Goal: Transaction & Acquisition: Book appointment/travel/reservation

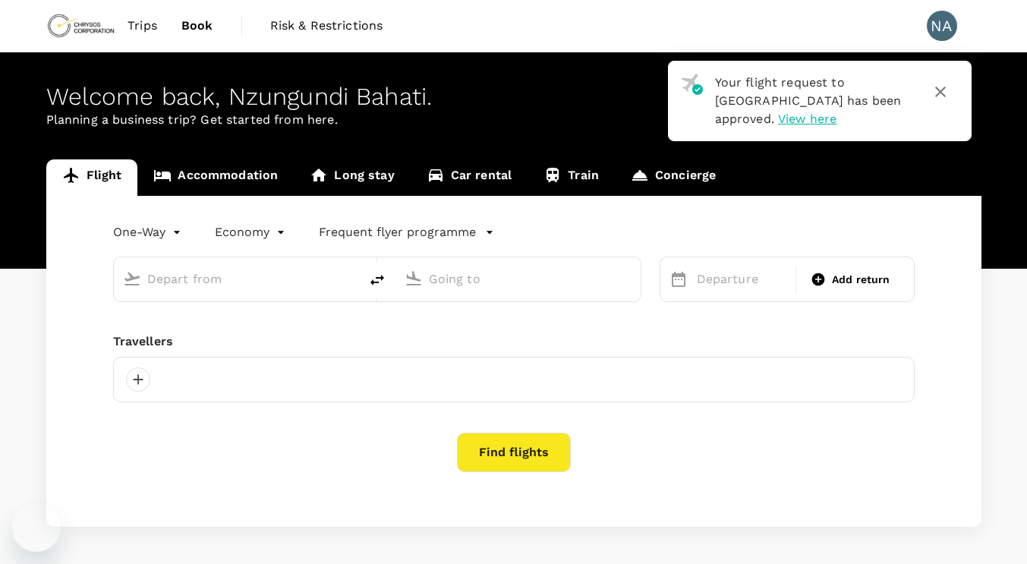
type input "roundtrip"
type input "[GEOGRAPHIC_DATA] (FBM)"
type input "Entebbe Intl (EBB)"
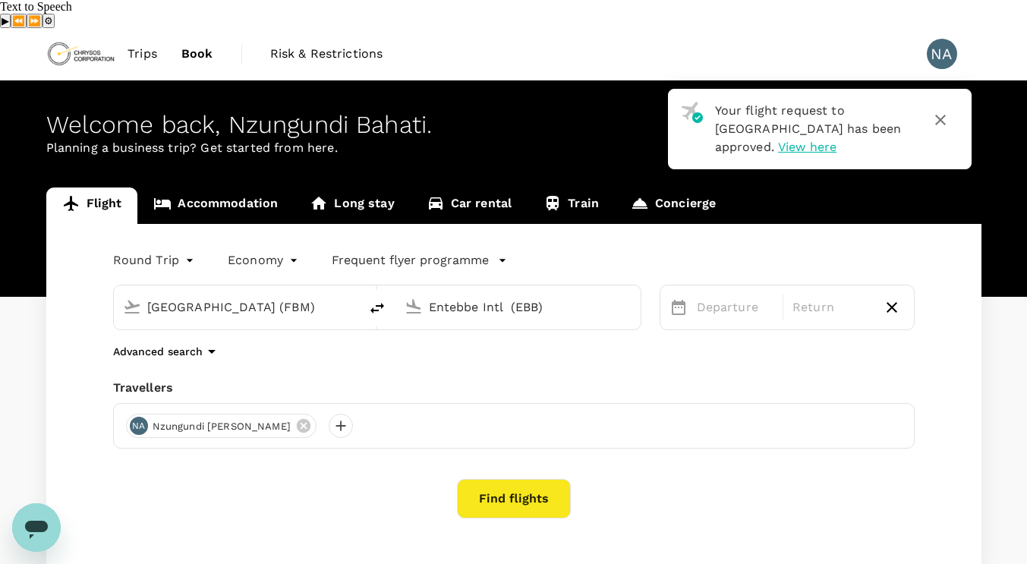
click at [142, 45] on span "Trips" at bounding box center [143, 54] width 30 height 18
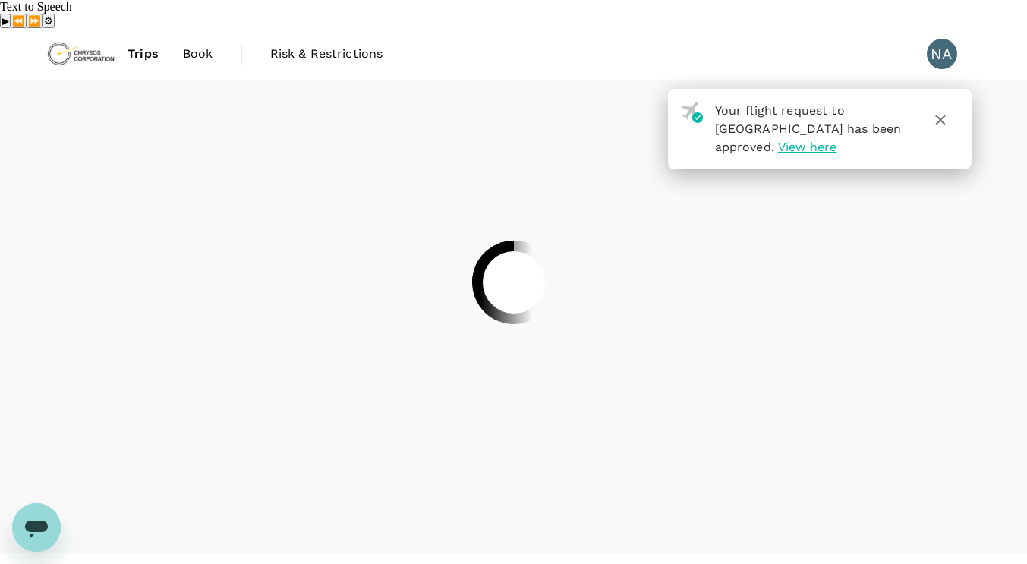
click at [938, 91] on div at bounding box center [513, 282] width 1027 height 564
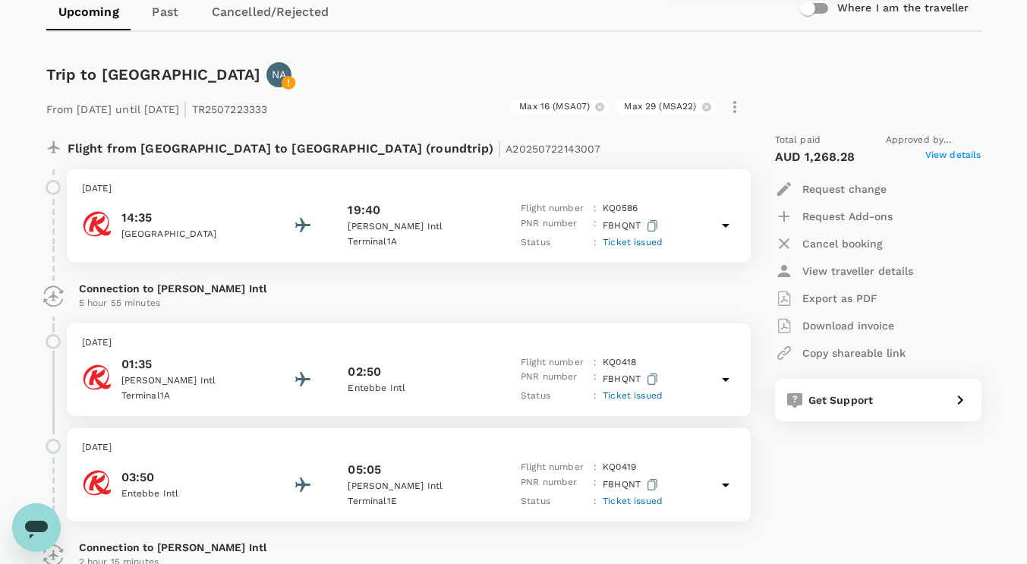
scroll to position [76, 0]
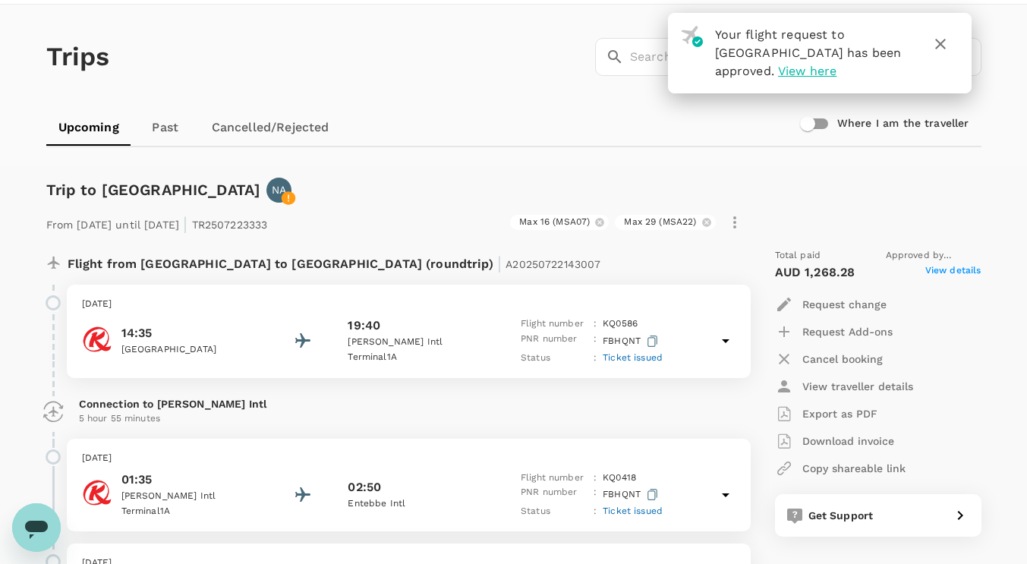
click at [288, 109] on link "Cancelled/Rejected" at bounding box center [271, 127] width 142 height 36
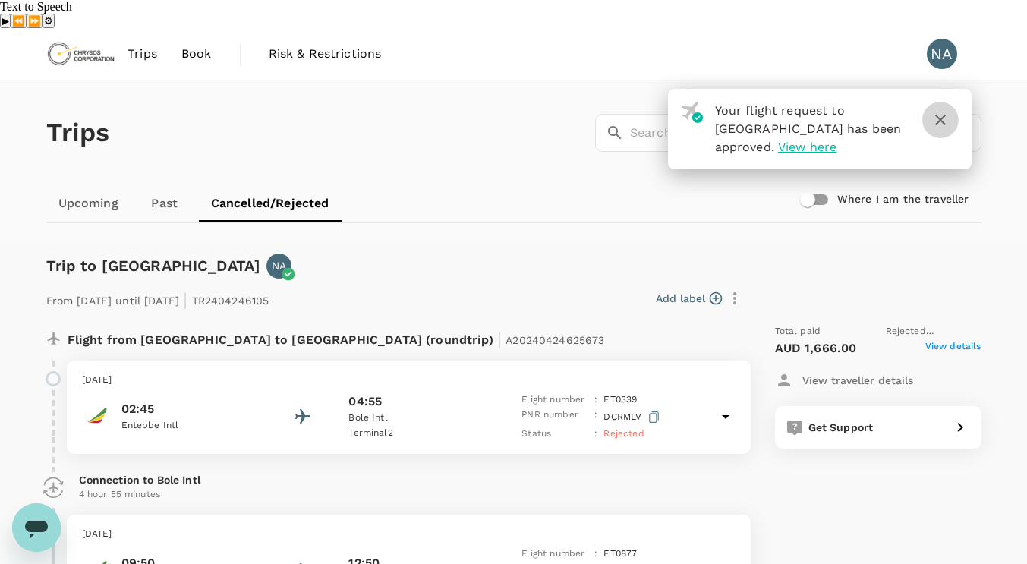
click at [938, 111] on icon "button" at bounding box center [940, 120] width 18 height 18
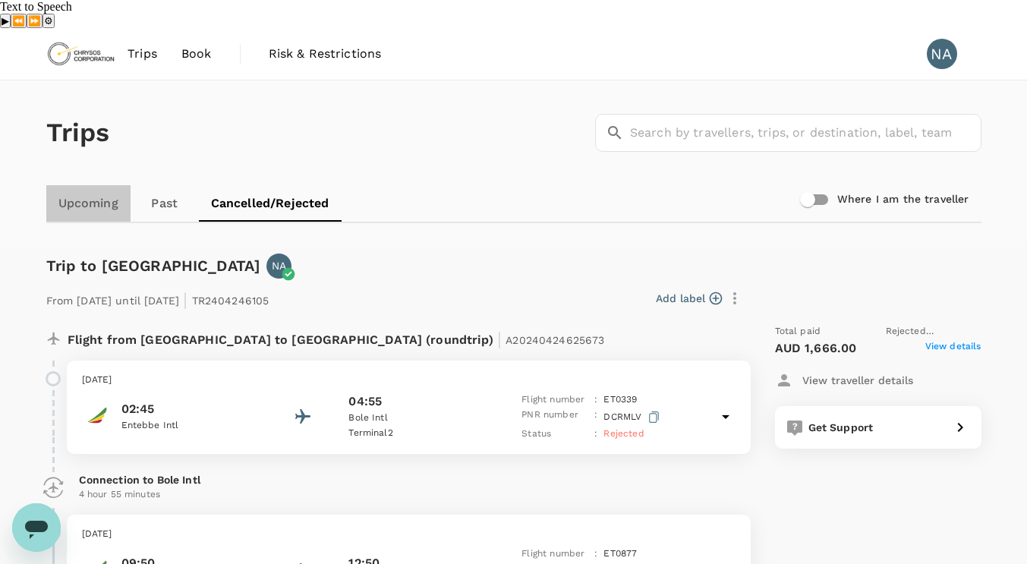
click at [91, 185] on link "Upcoming" at bounding box center [88, 203] width 84 height 36
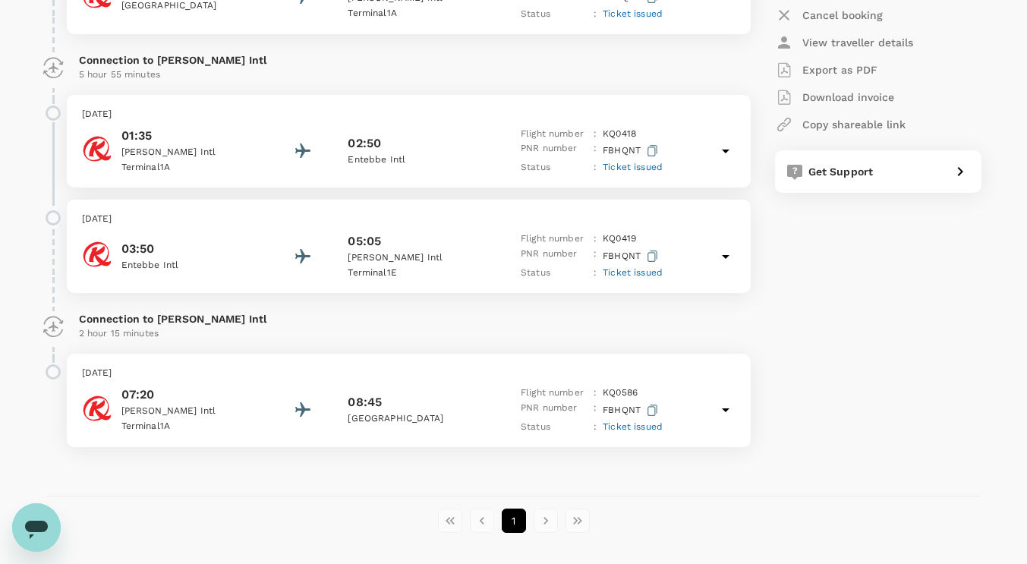
scroll to position [449, 0]
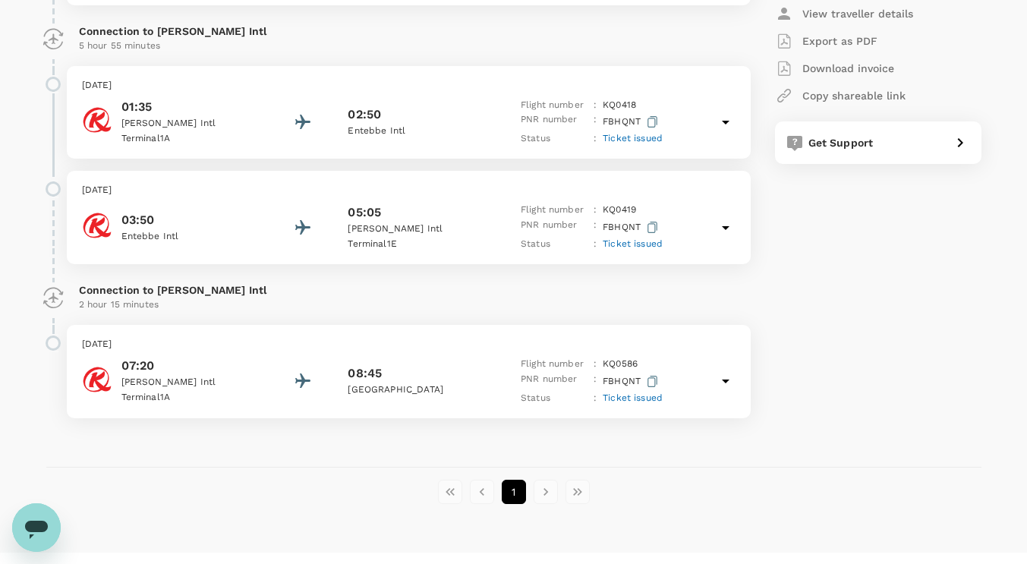
click at [641, 480] on div "1" at bounding box center [513, 492] width 935 height 24
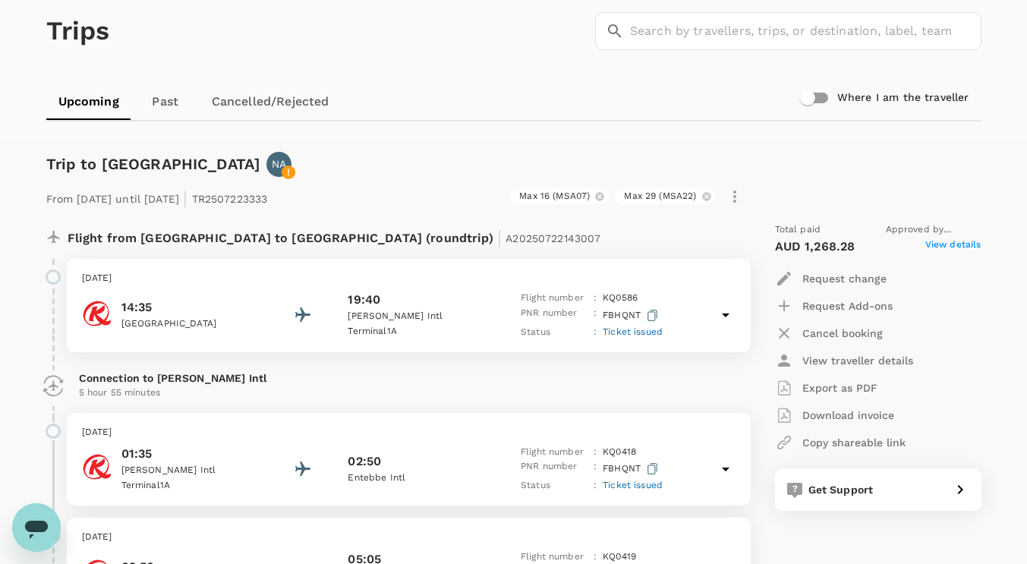
scroll to position [0, 0]
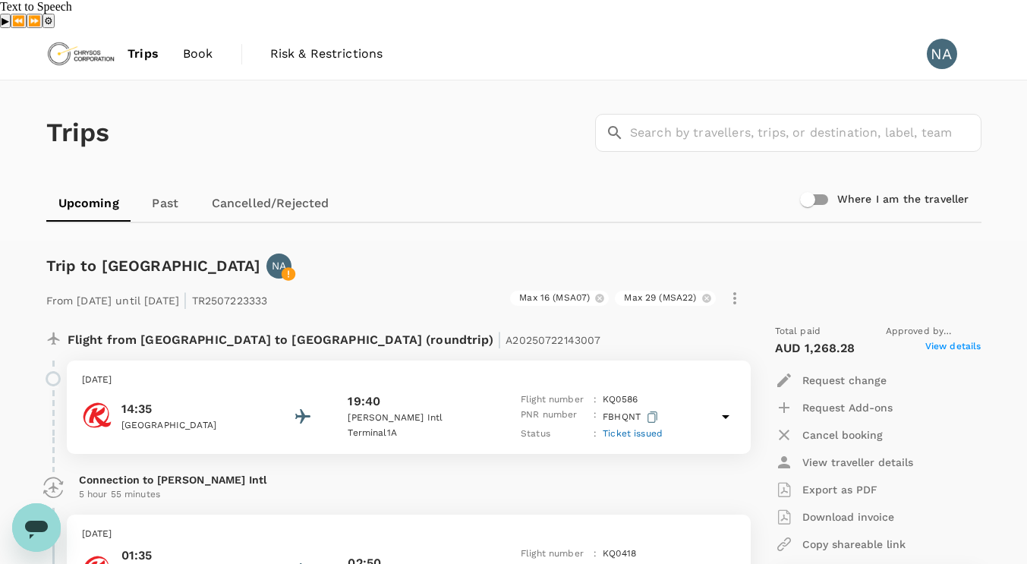
click at [194, 45] on span "Book" at bounding box center [198, 54] width 30 height 18
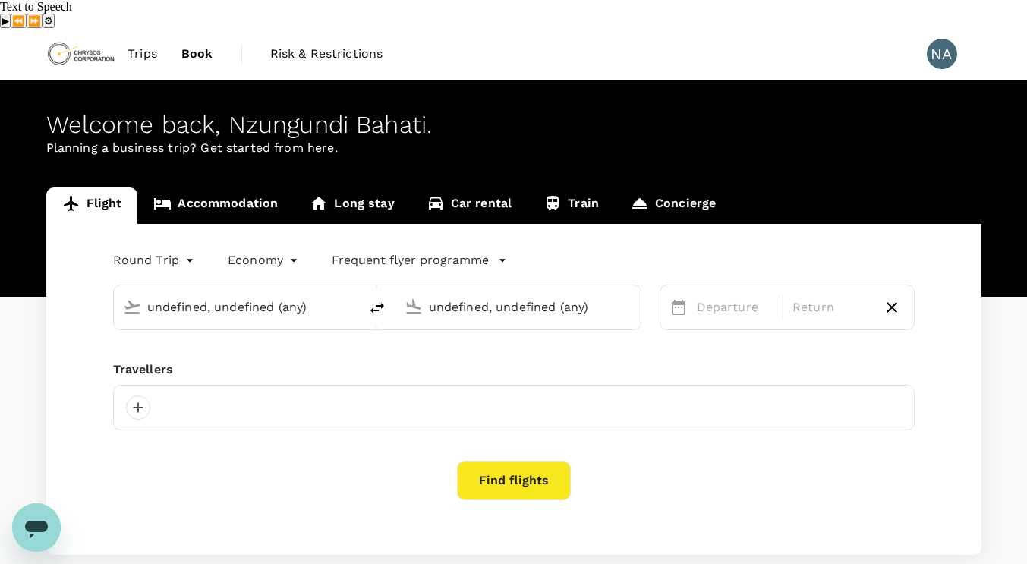
type input "[GEOGRAPHIC_DATA] (FBM)"
type input "Entebbe Intl (EBB)"
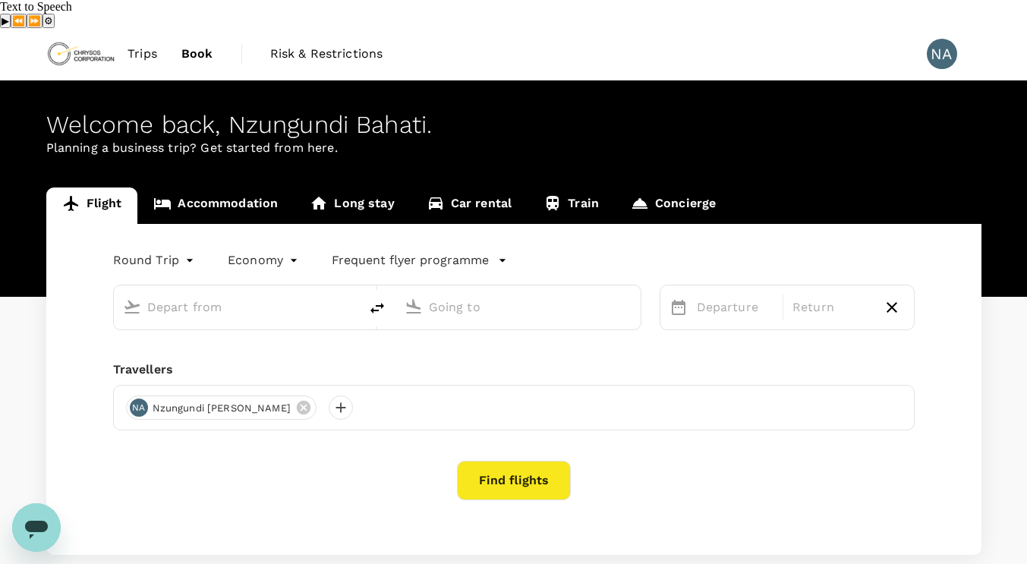
click at [326, 295] on input "text" at bounding box center [237, 307] width 180 height 24
type input "[GEOGRAPHIC_DATA] (FBM)"
type input "Entebbe Intl (EBB)"
type input "[GEOGRAPHIC_DATA] (FBM)"
type input "Entebbe Intl (EBB)"
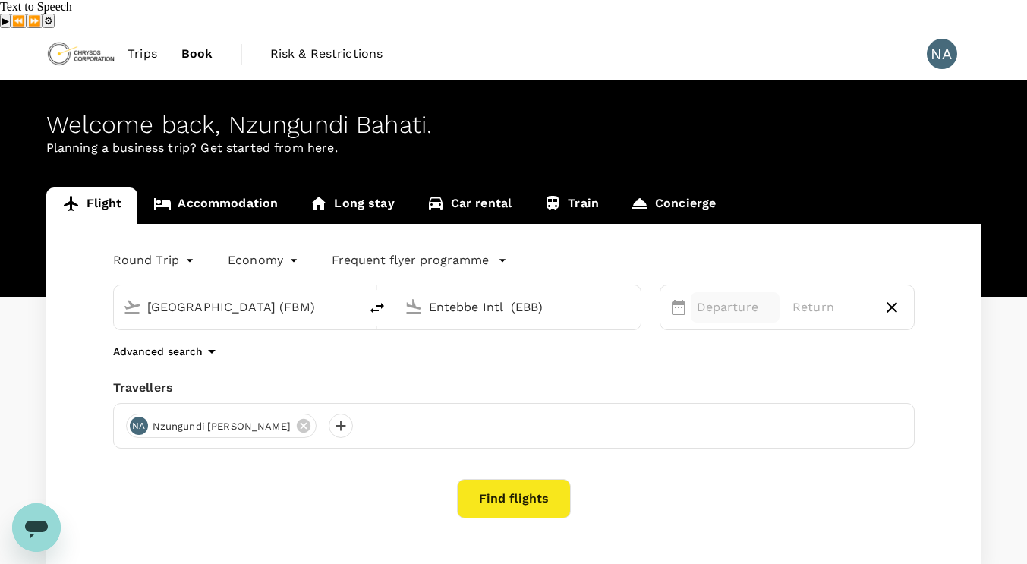
click at [719, 298] on p "Departure" at bounding box center [735, 307] width 77 height 18
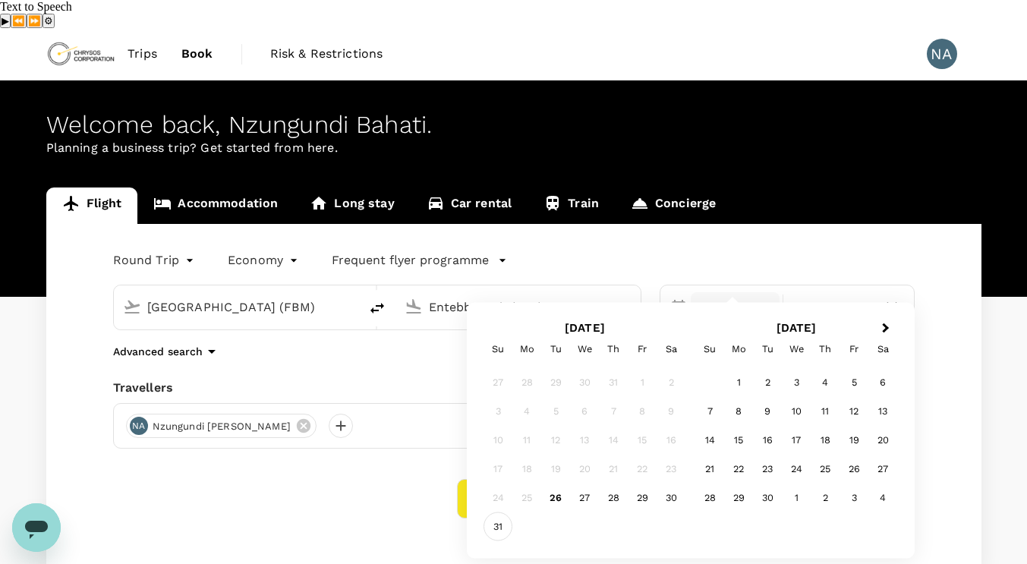
click at [501, 527] on div "31" at bounding box center [497, 526] width 29 height 29
click at [886, 326] on span "Next Month" at bounding box center [886, 328] width 0 height 17
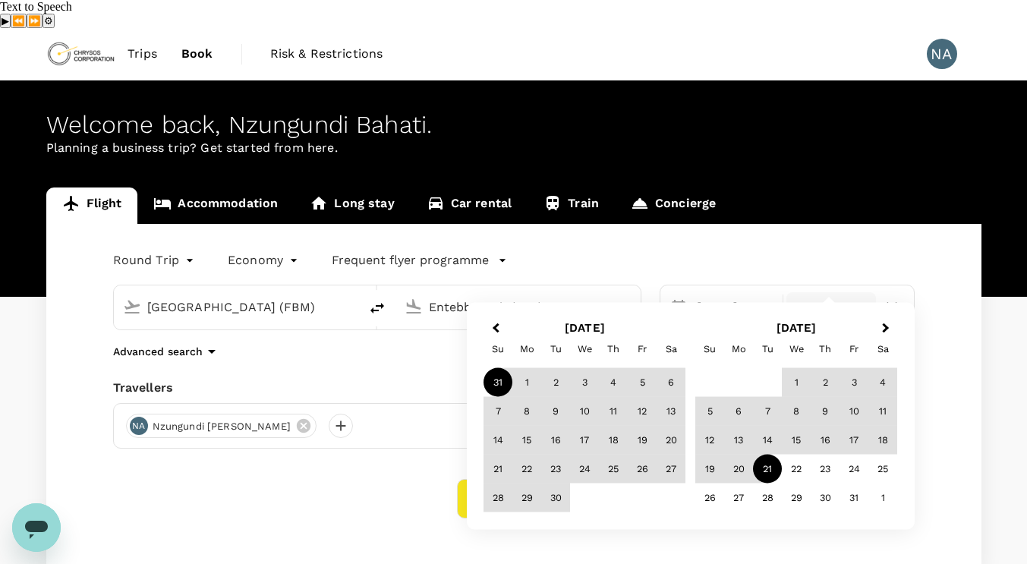
click at [769, 467] on div "21" at bounding box center [767, 469] width 29 height 29
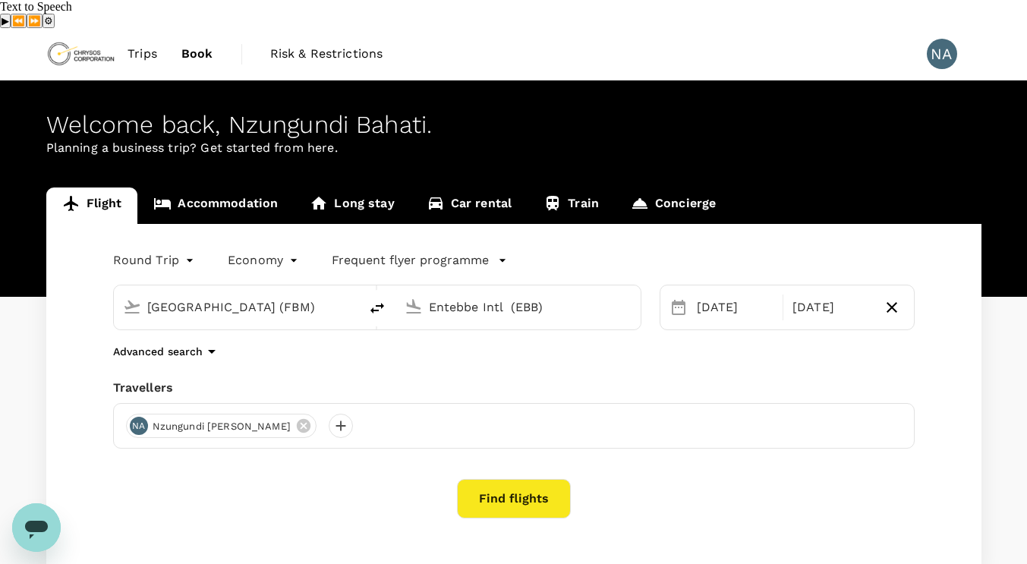
click at [521, 479] on button "Find flights" at bounding box center [514, 498] width 114 height 39
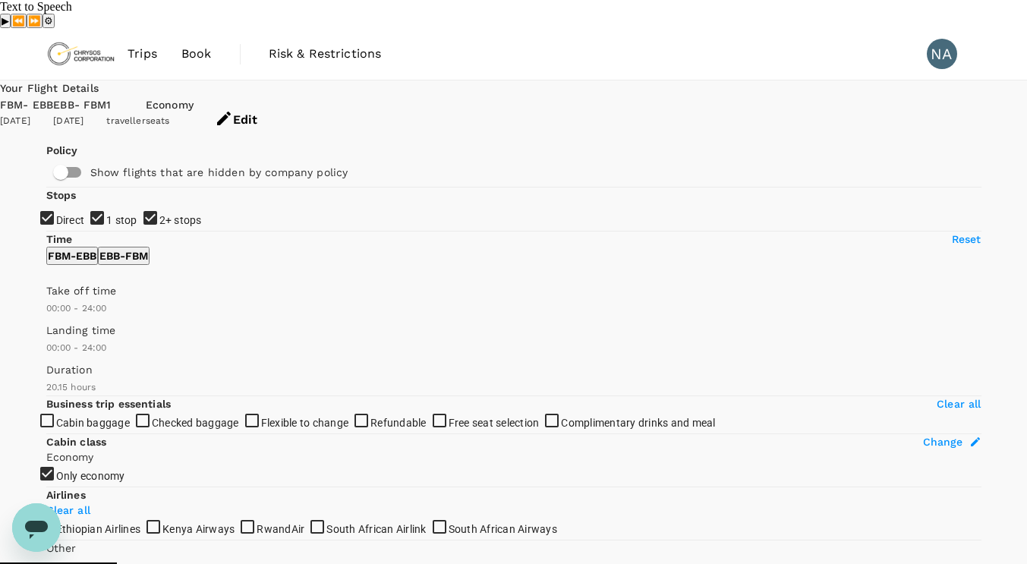
type input "1215"
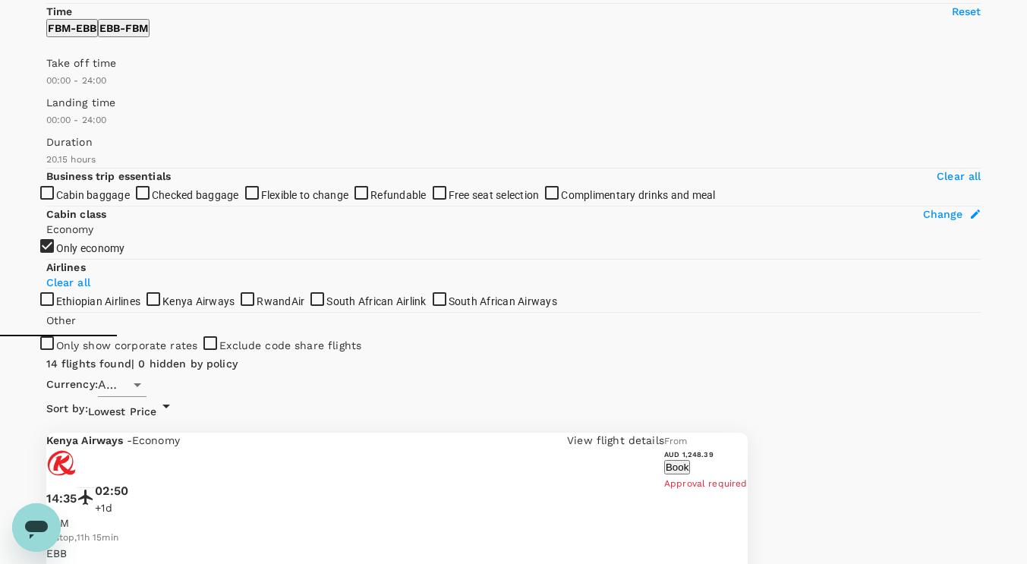
scroll to position [304, 0]
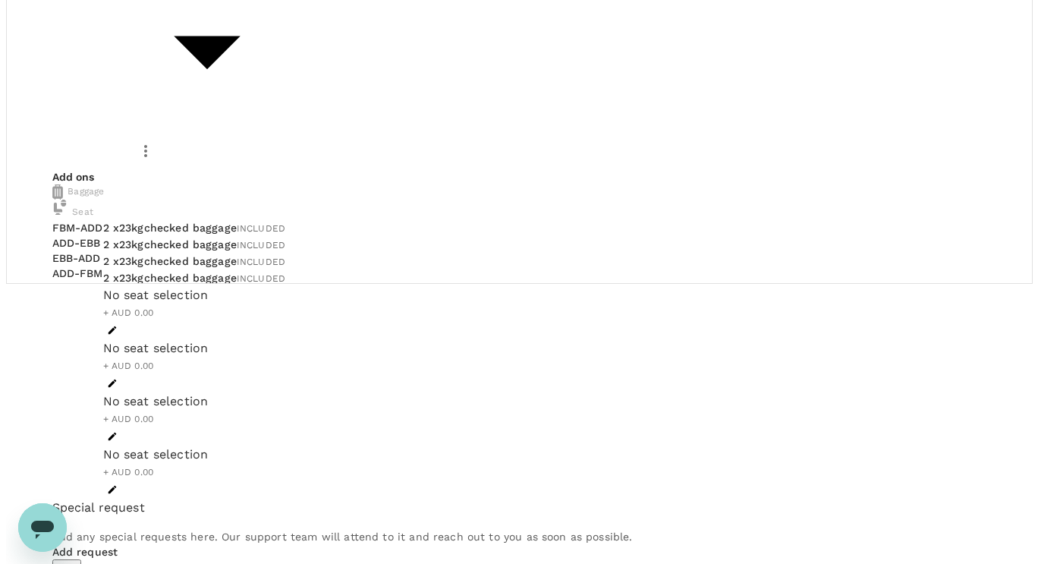
scroll to position [285, 0]
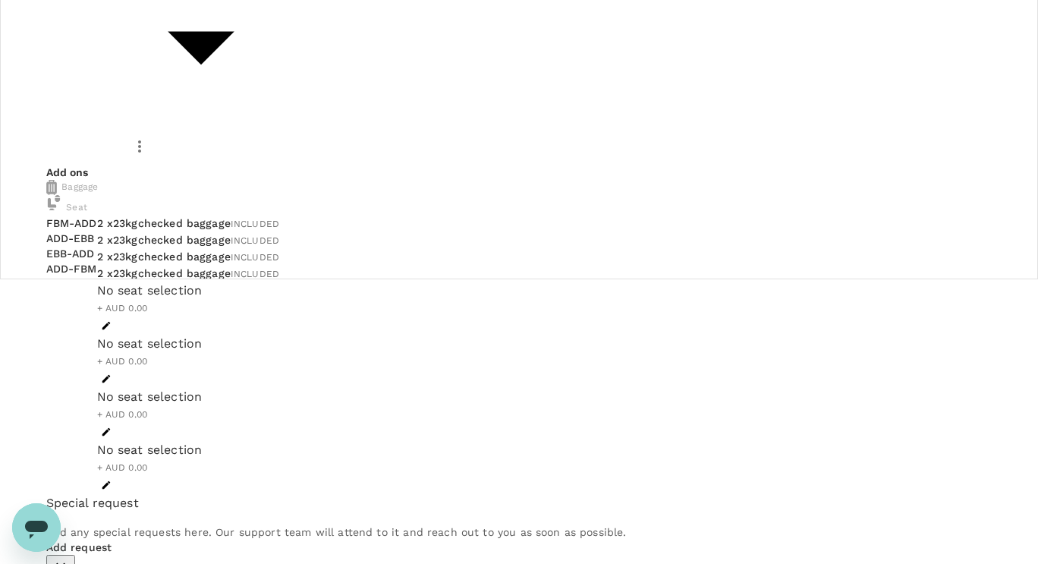
type input "9c4289b1-14a3-4119-8736-521306e5ca8f"
drag, startPoint x: 353, startPoint y: 250, endPoint x: 339, endPoint y: 258, distance: 16.0
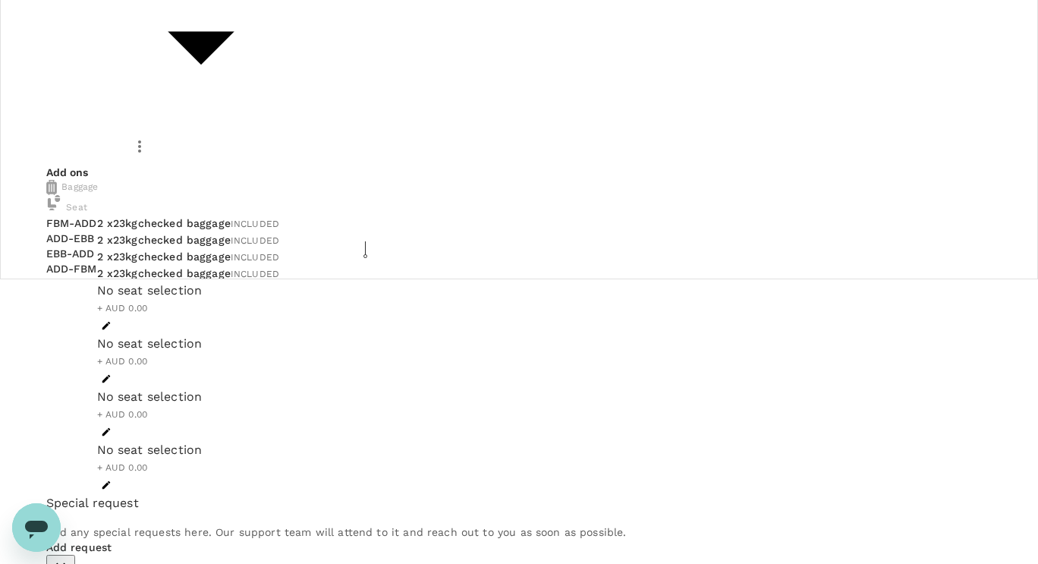
type textarea "Operations/ Maintenance/Max 16/Max 29/ R&R"
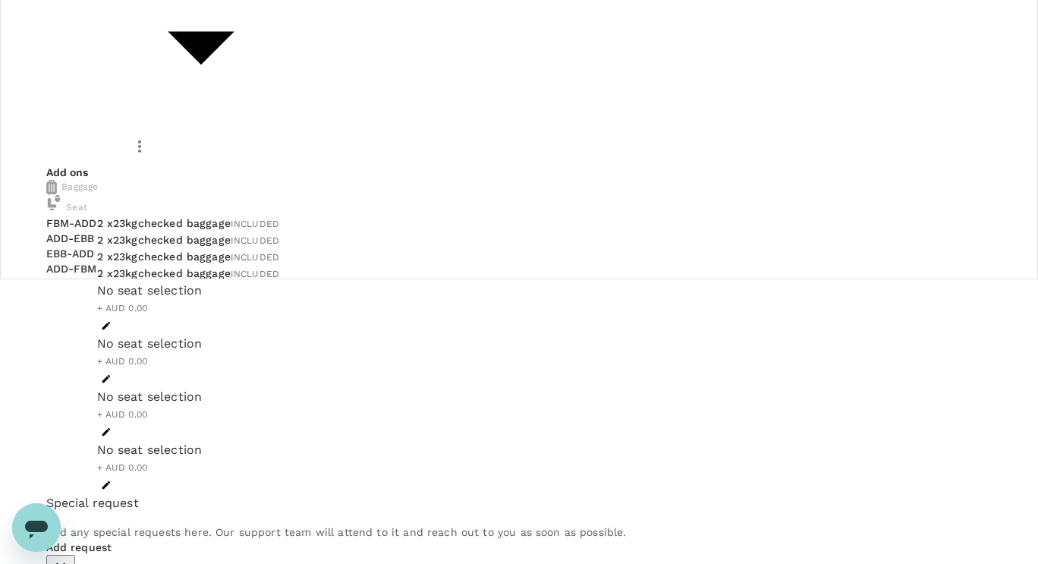
radio input "true"
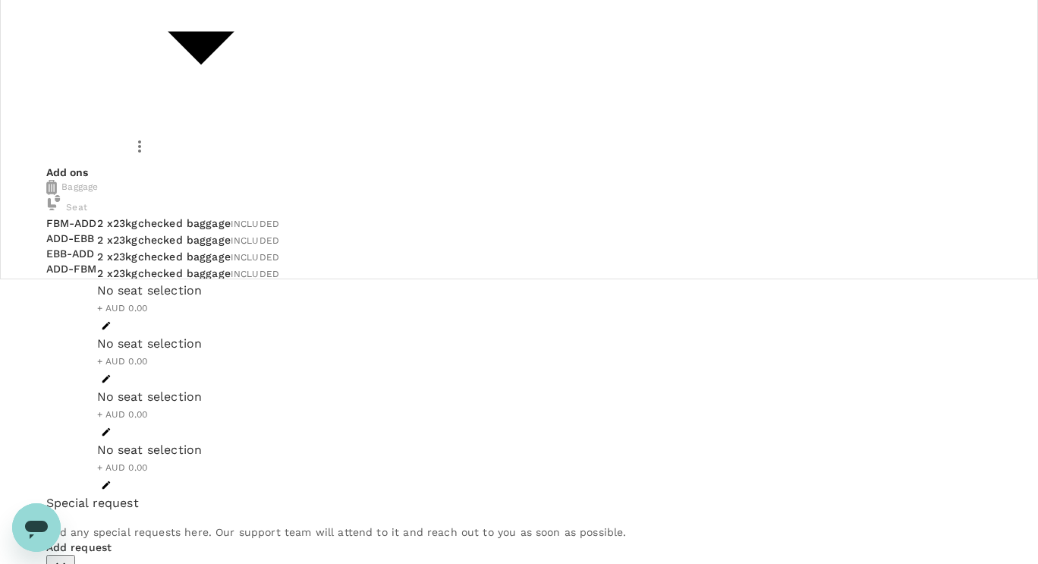
radio input "true"
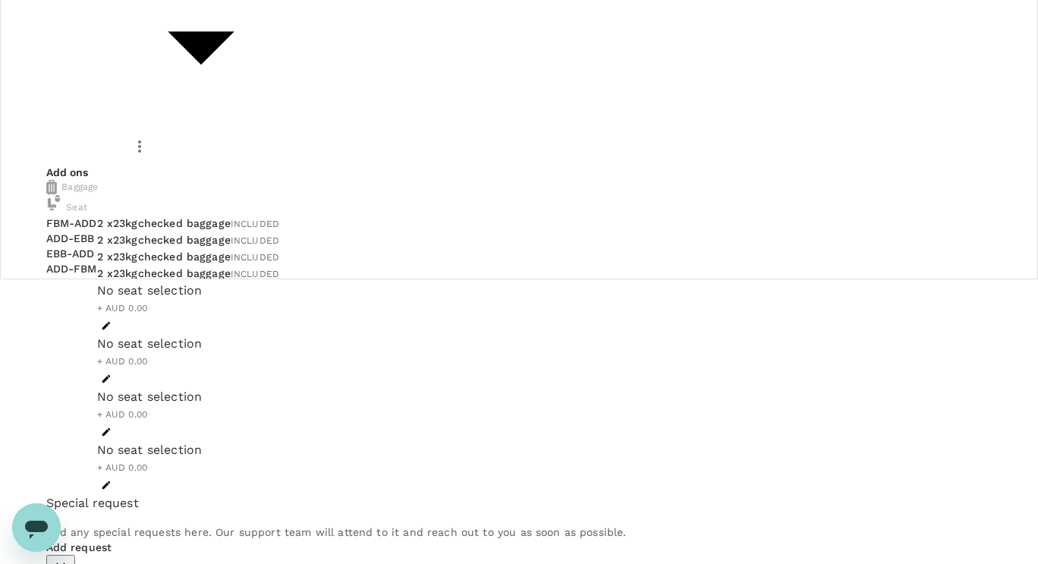
click at [0, 0] on lt-span "Ignore" at bounding box center [0, 0] width 0 height 0
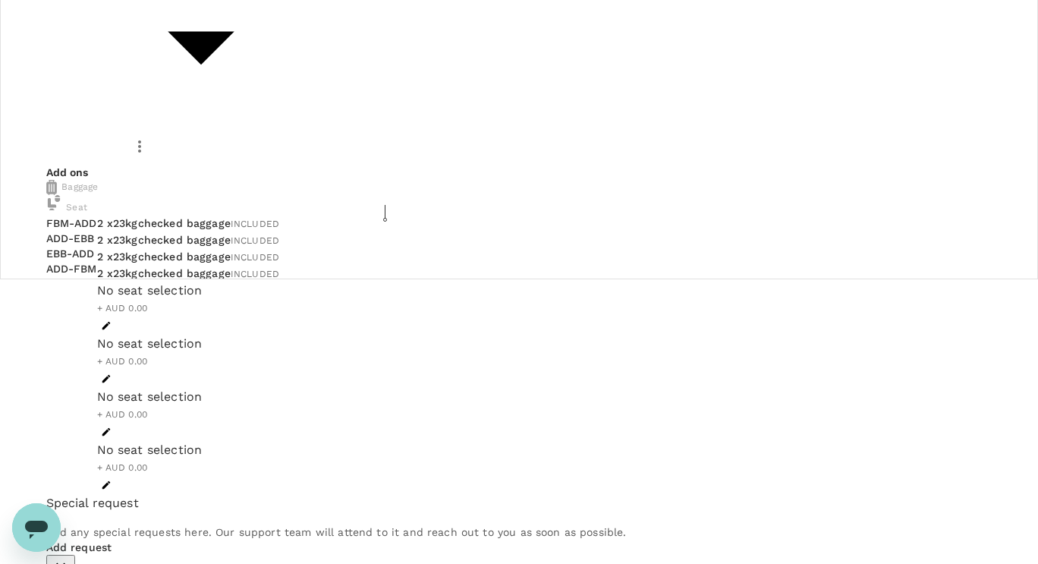
click at [0, 0] on lt-span "Ignore" at bounding box center [0, 0] width 0 height 0
radio input "true"
radio input "false"
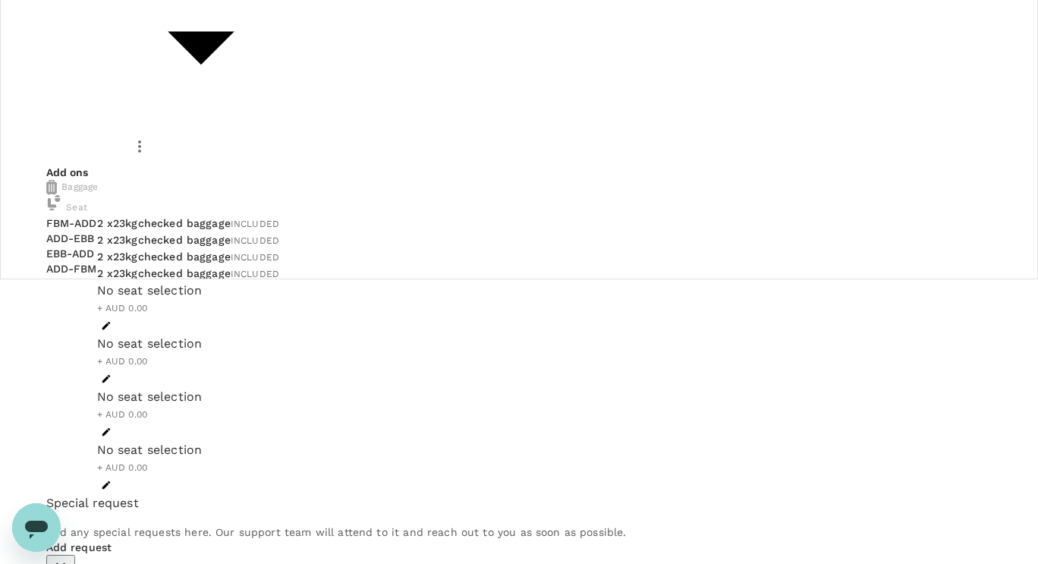
scroll to position [332, 0]
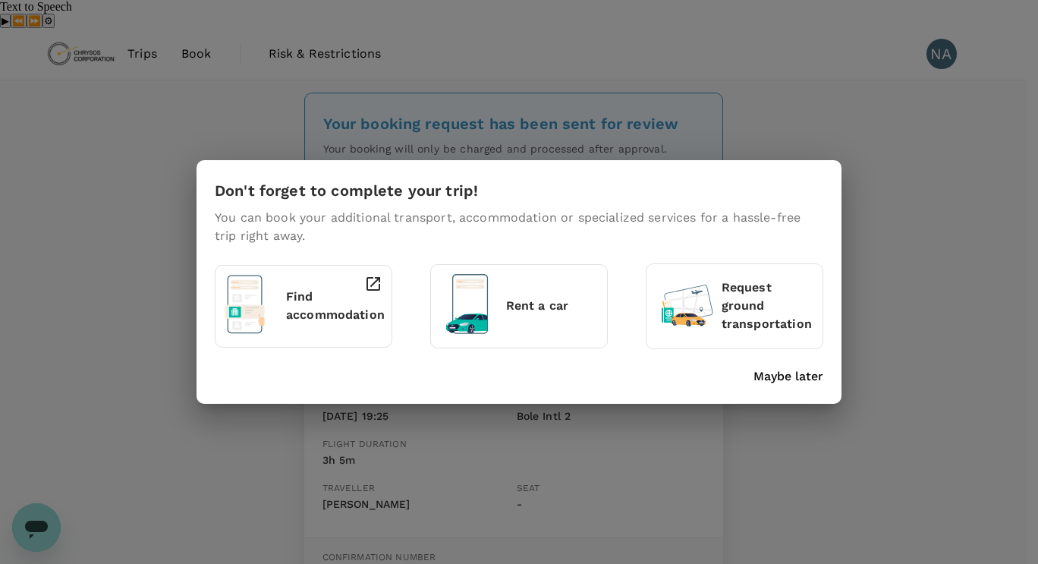
click at [788, 376] on p "Maybe later" at bounding box center [789, 376] width 70 height 18
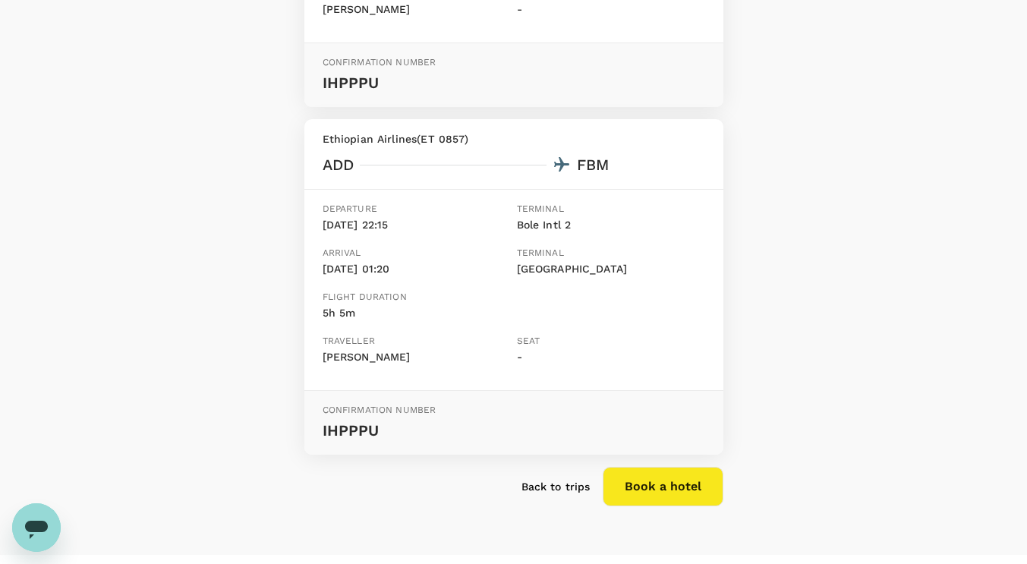
scroll to position [1192, 0]
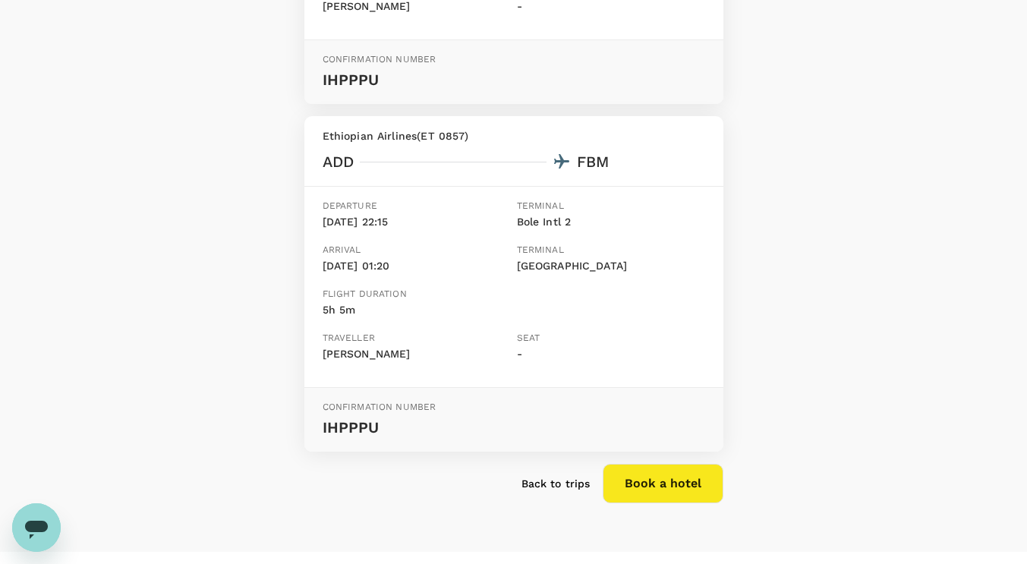
click at [557, 476] on p "Back to trips" at bounding box center [555, 483] width 69 height 15
